Goal: Task Accomplishment & Management: Use online tool/utility

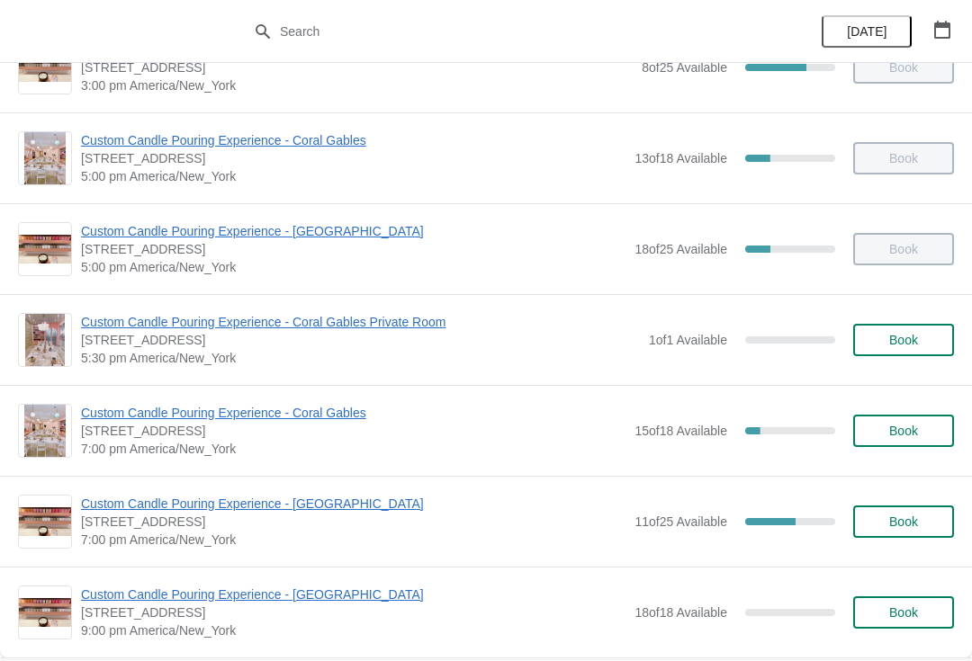
scroll to position [898, 0]
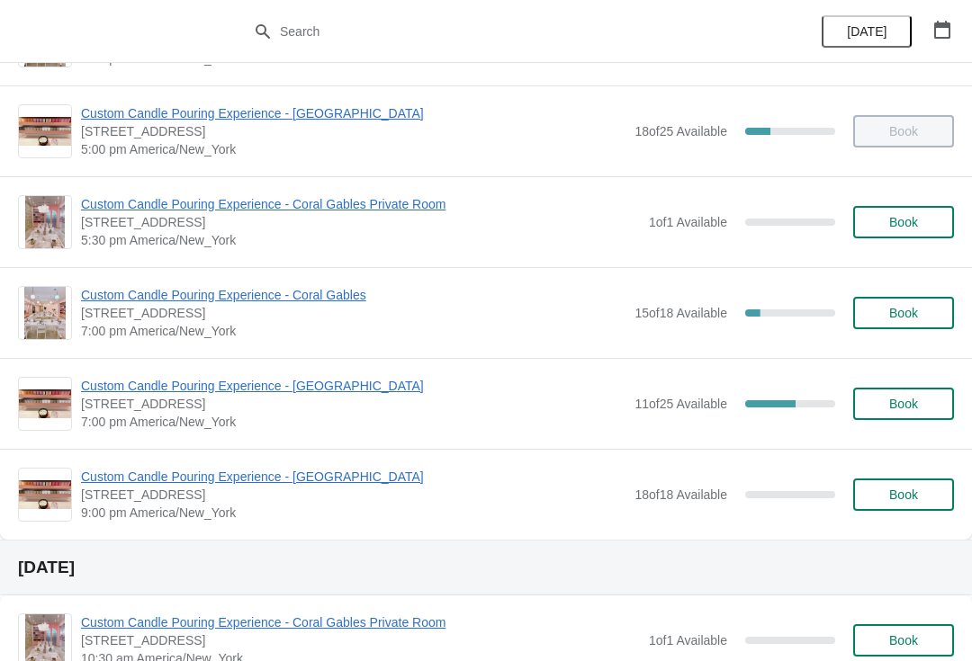
click at [326, 293] on span "Custom Candle Pouring Experience - Coral Gables" at bounding box center [353, 295] width 544 height 18
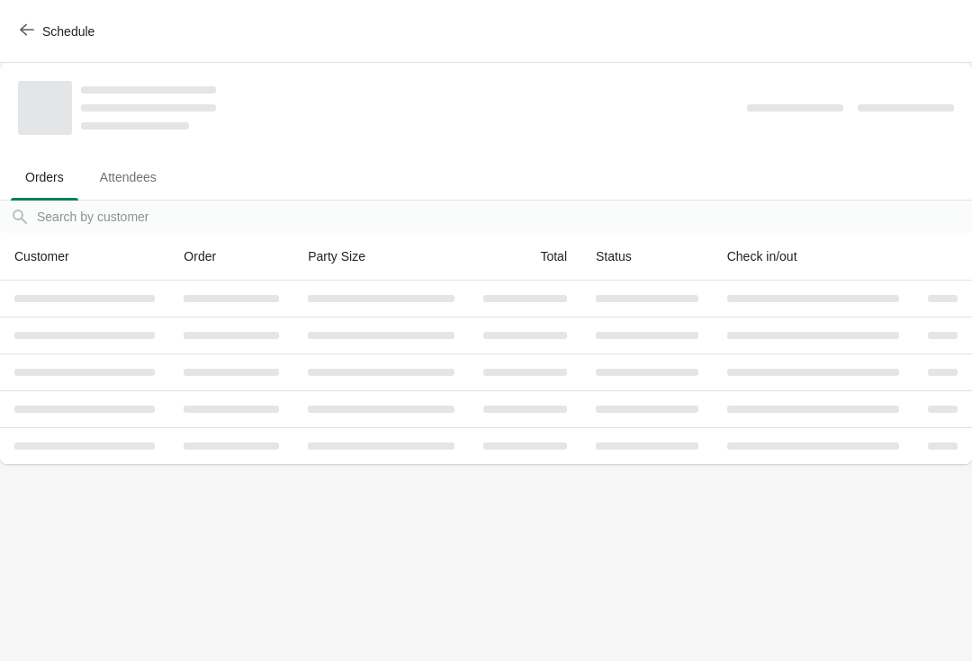
scroll to position [0, 0]
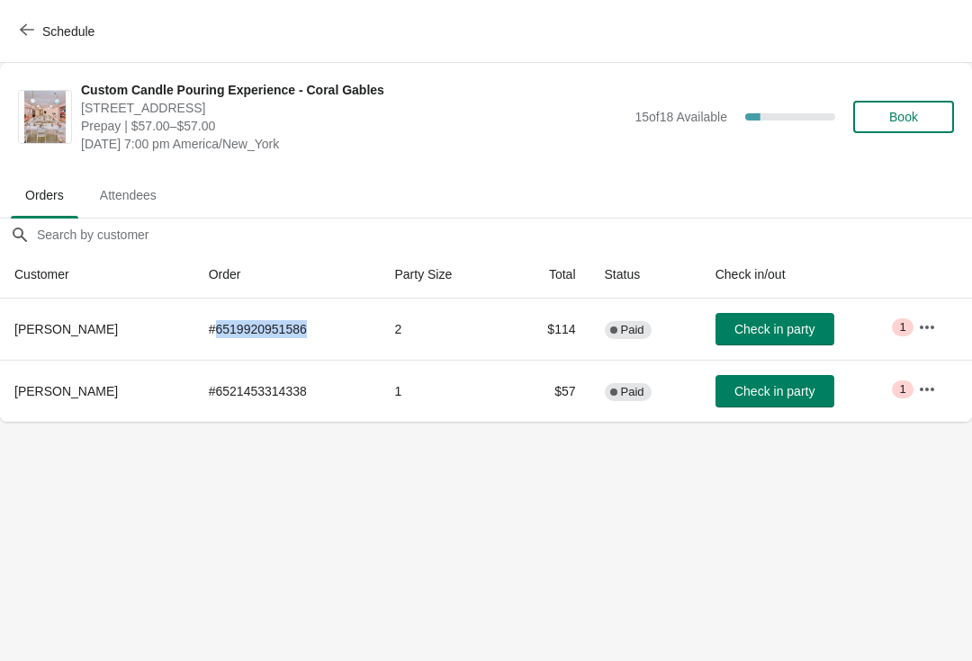
copy td "6519920951586"
copy td "6521453314338"
click at [774, 315] on button "Check in party" at bounding box center [774, 329] width 119 height 32
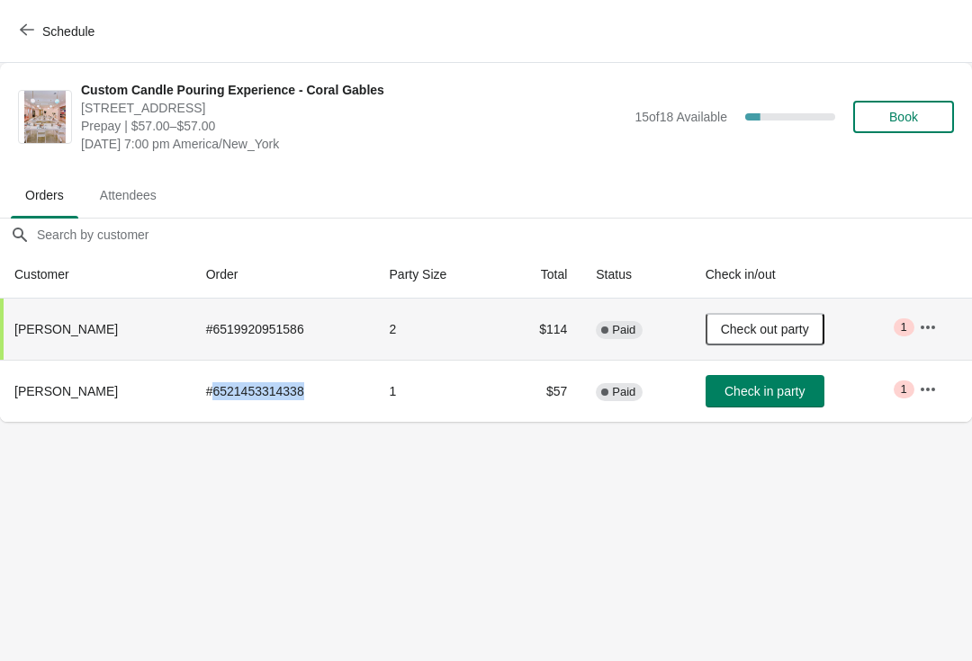
click at [759, 401] on button "Check in party" at bounding box center [764, 391] width 119 height 32
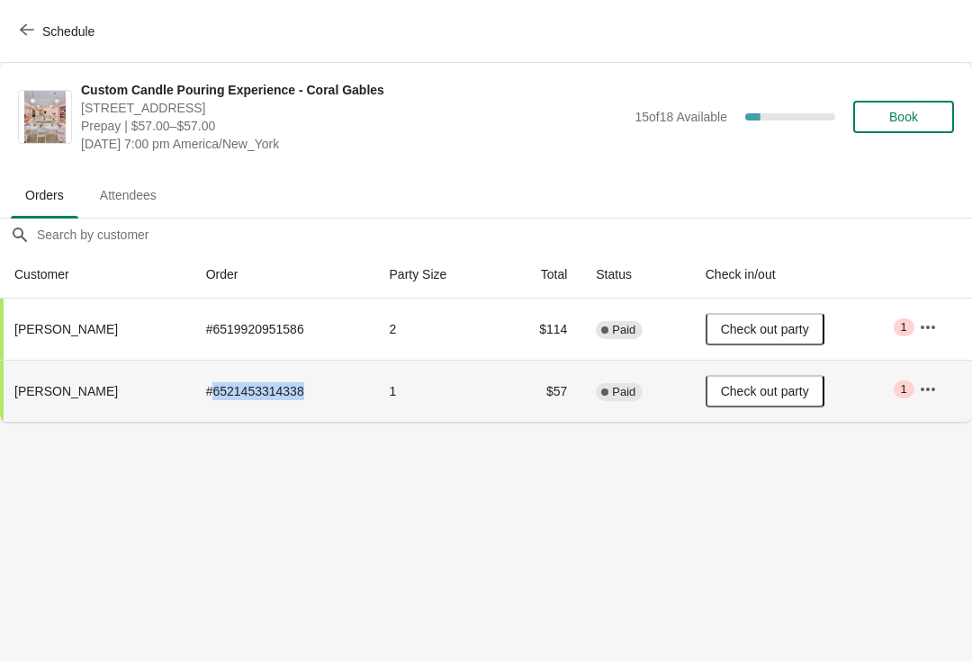
click at [572, 491] on body "Schedule Custom Candle Pouring Experience - Coral Gables [STREET_ADDRESS] Prepa…" at bounding box center [486, 330] width 972 height 661
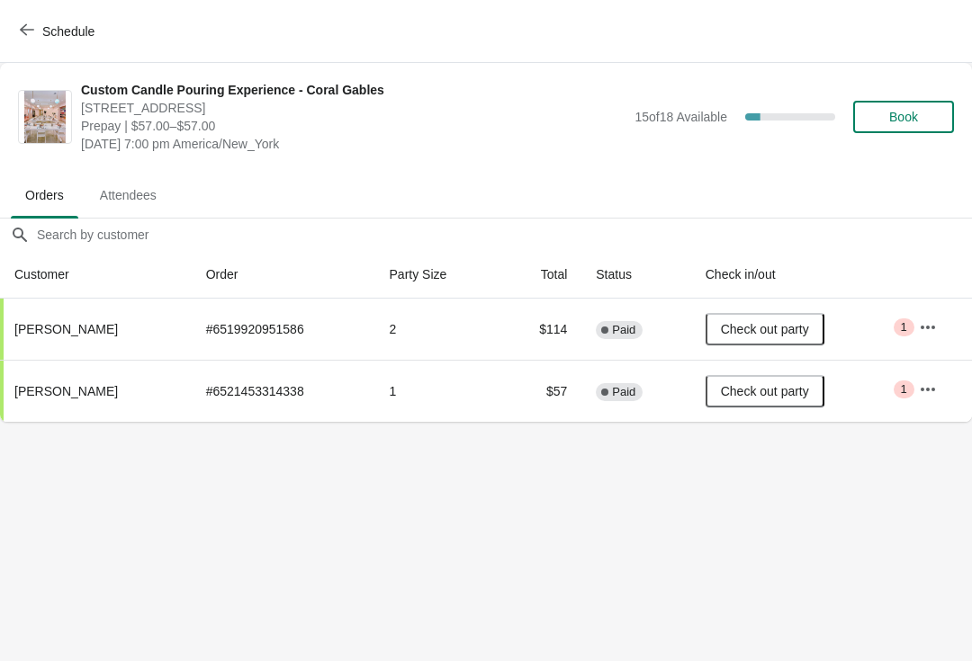
click at [77, 27] on span "Schedule" at bounding box center [68, 31] width 52 height 14
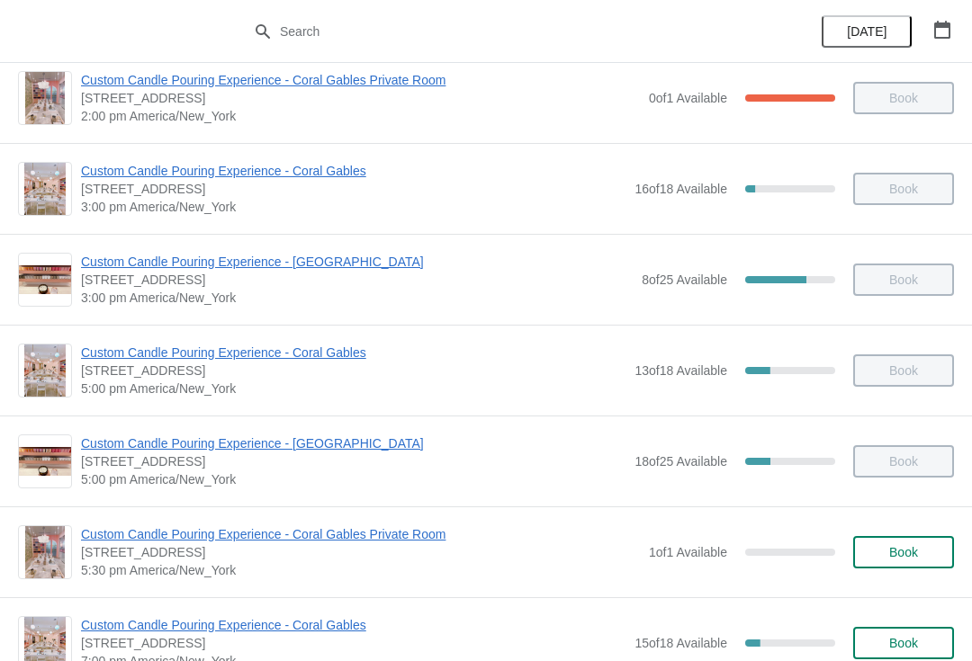
scroll to position [683, 0]
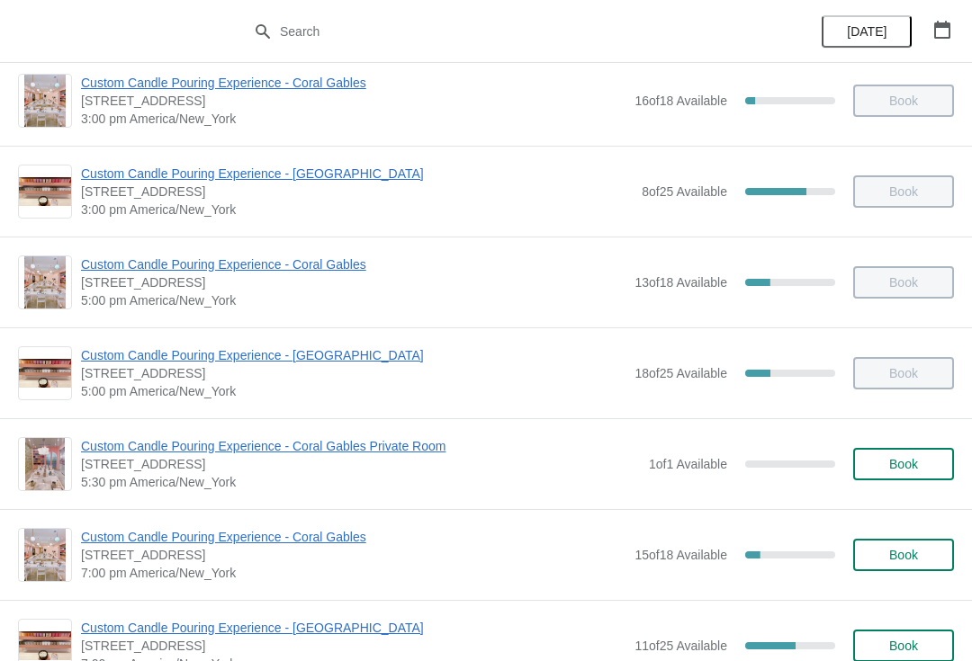
scroll to position [657, 0]
click at [290, 544] on span "Custom Candle Pouring Experience - Coral Gables" at bounding box center [353, 536] width 544 height 18
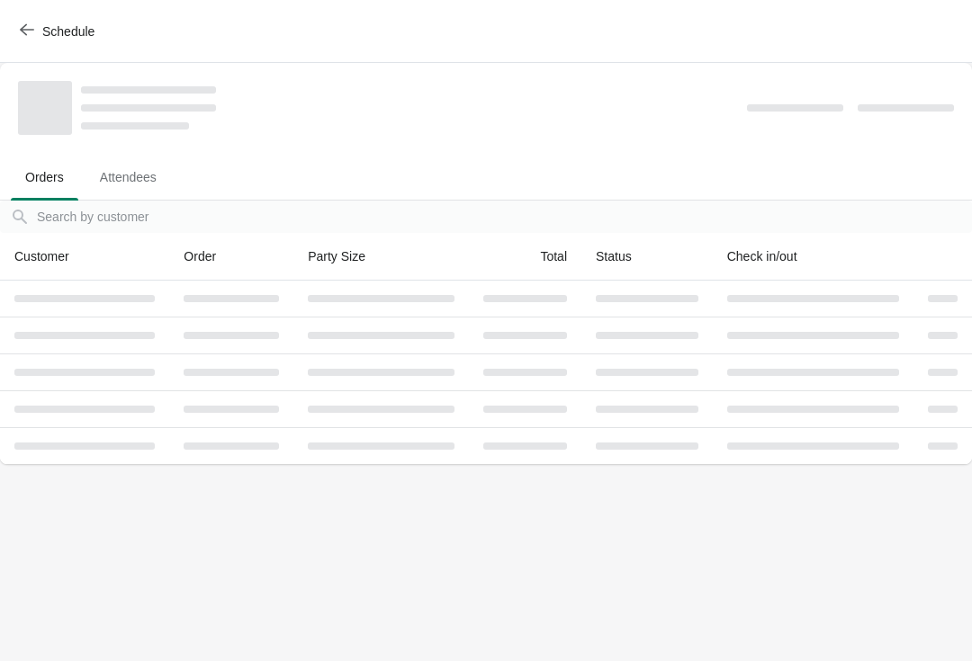
scroll to position [0, 0]
